Goal: Check status: Check status

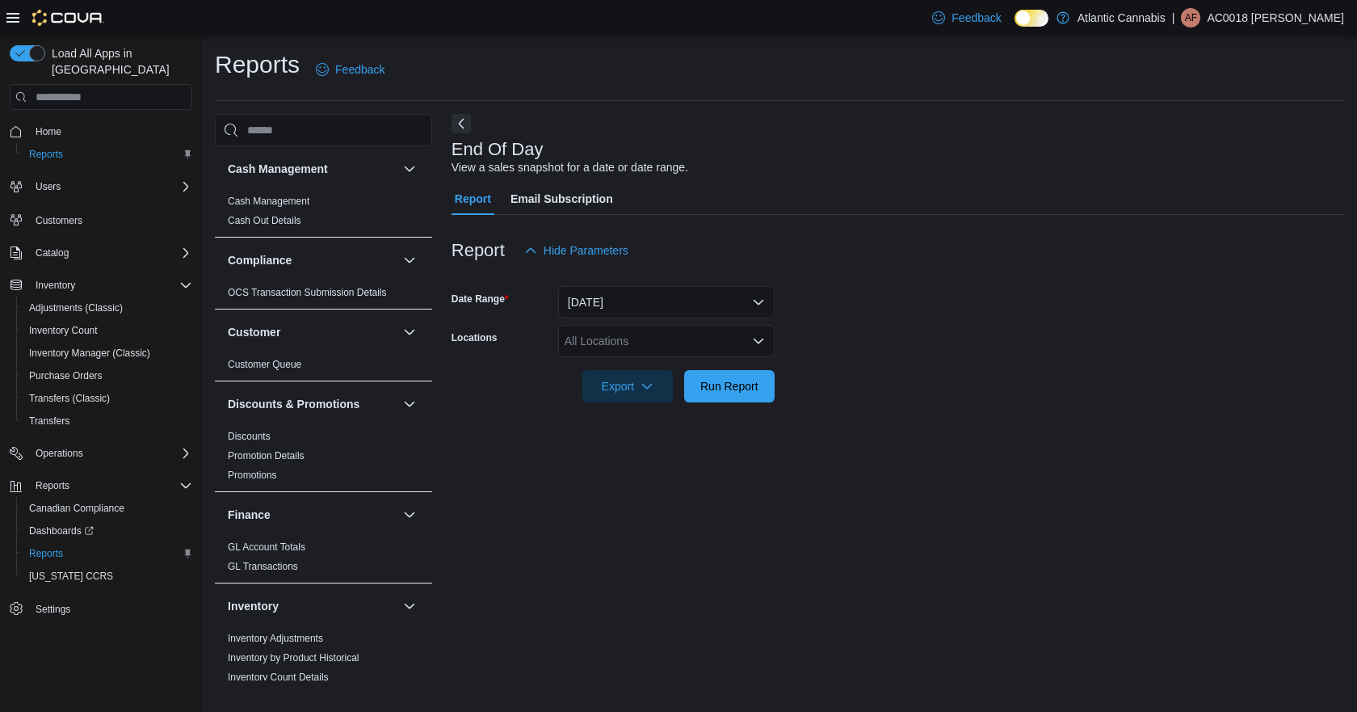
click at [760, 345] on icon "Open list of options" at bounding box center [758, 340] width 13 height 13
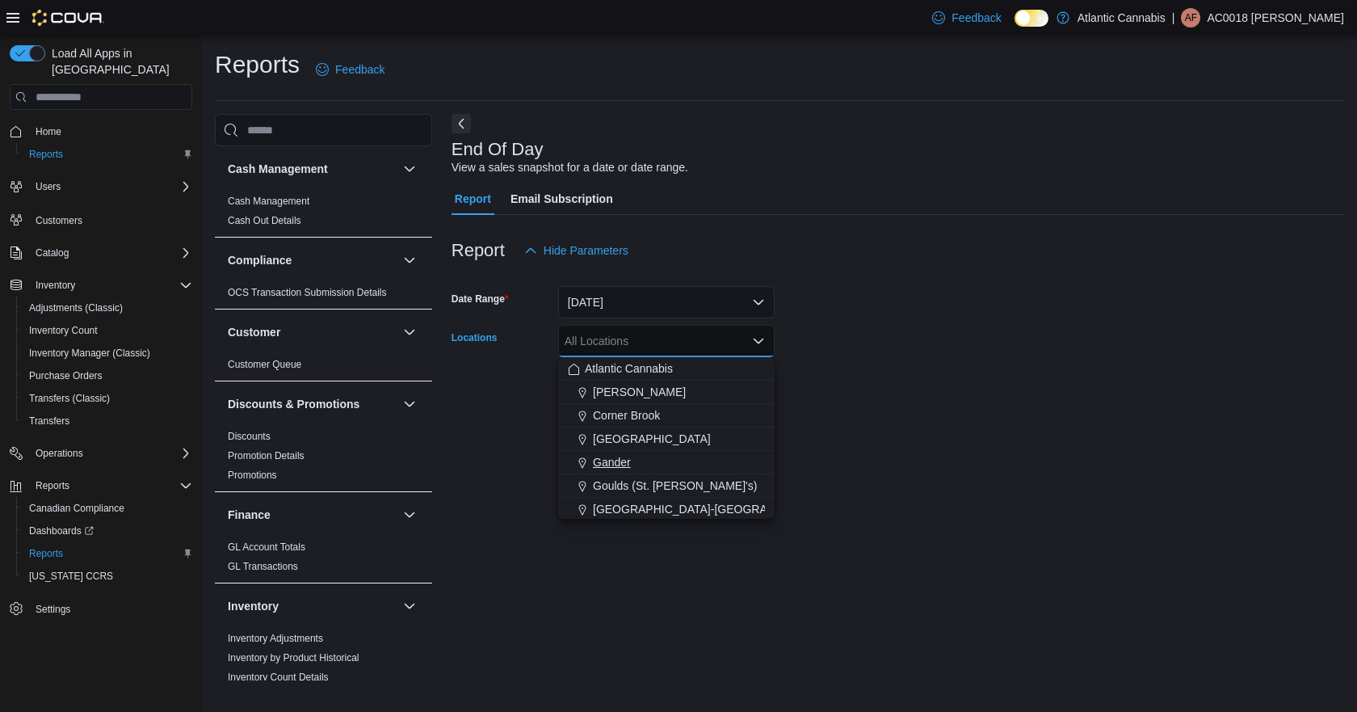
click at [612, 460] on span "Gander" at bounding box center [612, 462] width 38 height 16
click at [891, 354] on form "Date Range [DATE] Locations [GEOGRAPHIC_DATA] Combo box. Selected. [GEOGRAPHIC_…" at bounding box center [898, 335] width 893 height 136
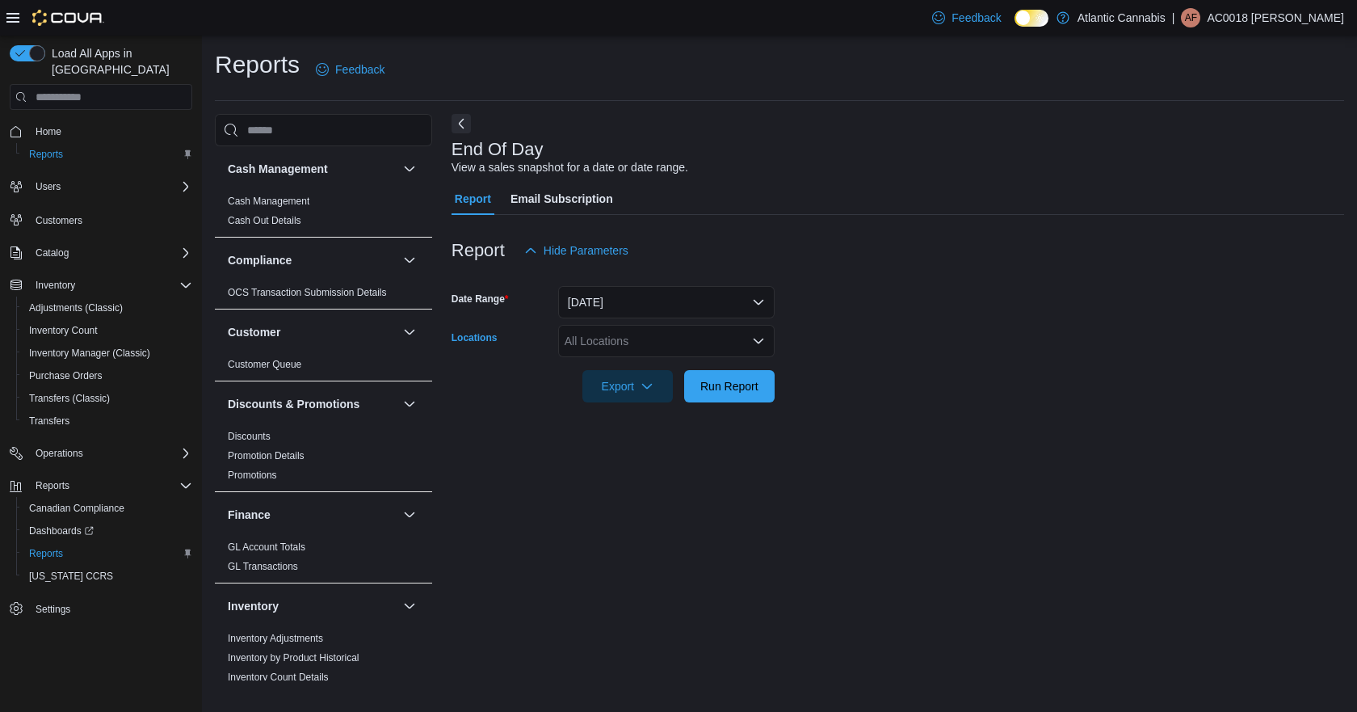
click at [643, 336] on div "All Locations" at bounding box center [666, 341] width 216 height 32
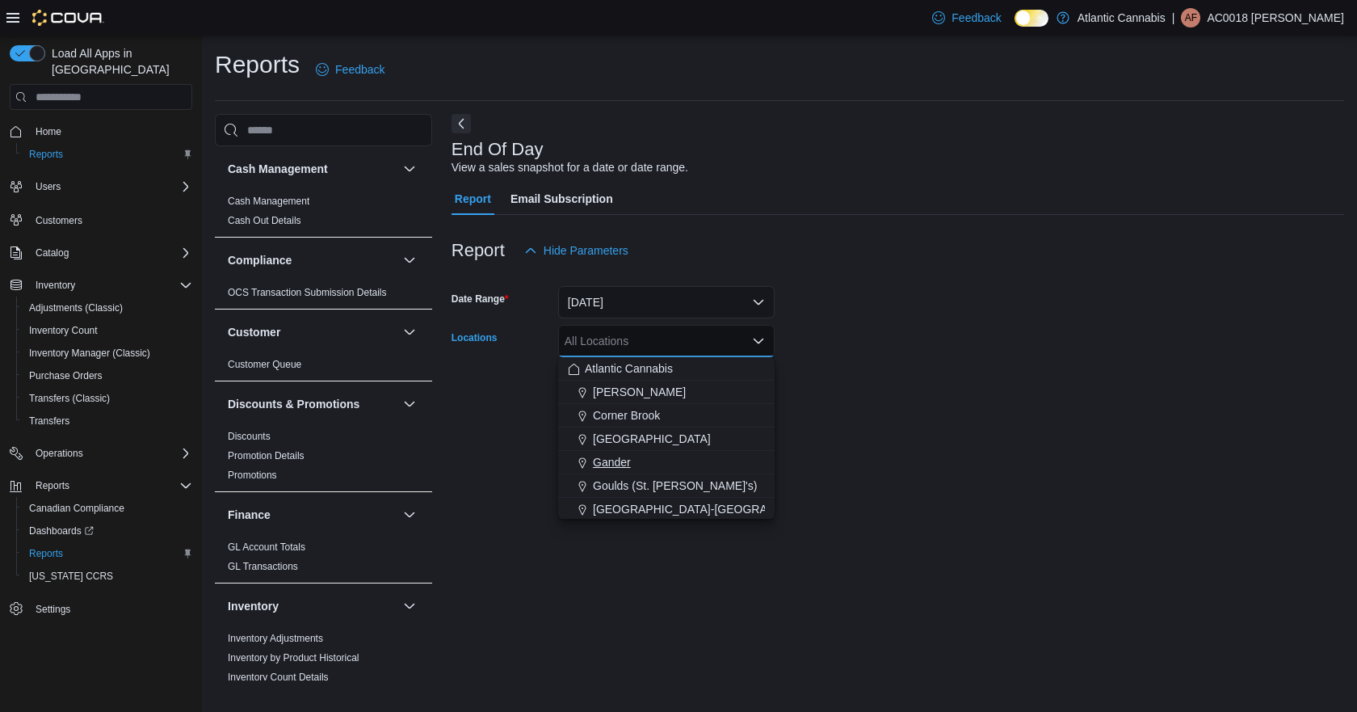
click at [603, 460] on span "Gander" at bounding box center [612, 462] width 38 height 16
drag, startPoint x: 904, startPoint y: 338, endPoint x: 770, endPoint y: 315, distance: 136.1
click at [902, 342] on form "Date Range [DATE] Locations [GEOGRAPHIC_DATA] Combo box. Selected. [GEOGRAPHIC_…" at bounding box center [898, 335] width 893 height 136
